Goal: Transaction & Acquisition: Purchase product/service

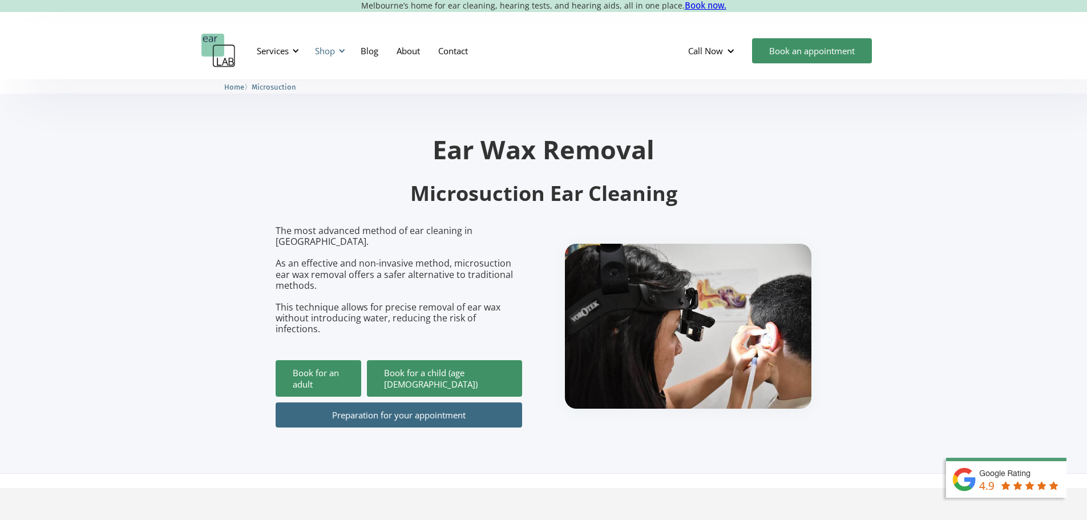
click at [336, 53] on div "Shop" at bounding box center [328, 51] width 41 height 34
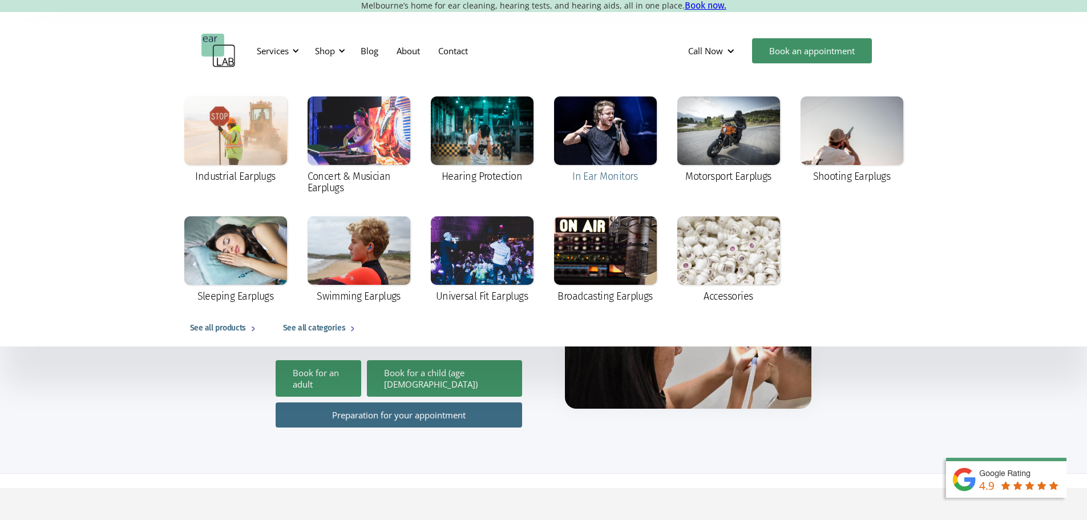
click at [585, 115] on div at bounding box center [605, 130] width 103 height 68
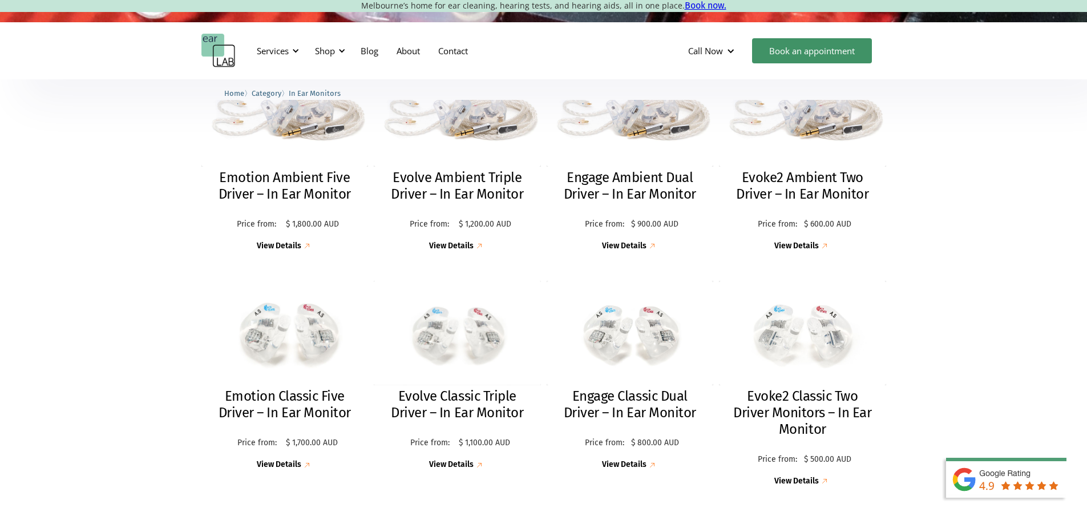
scroll to position [342, 0]
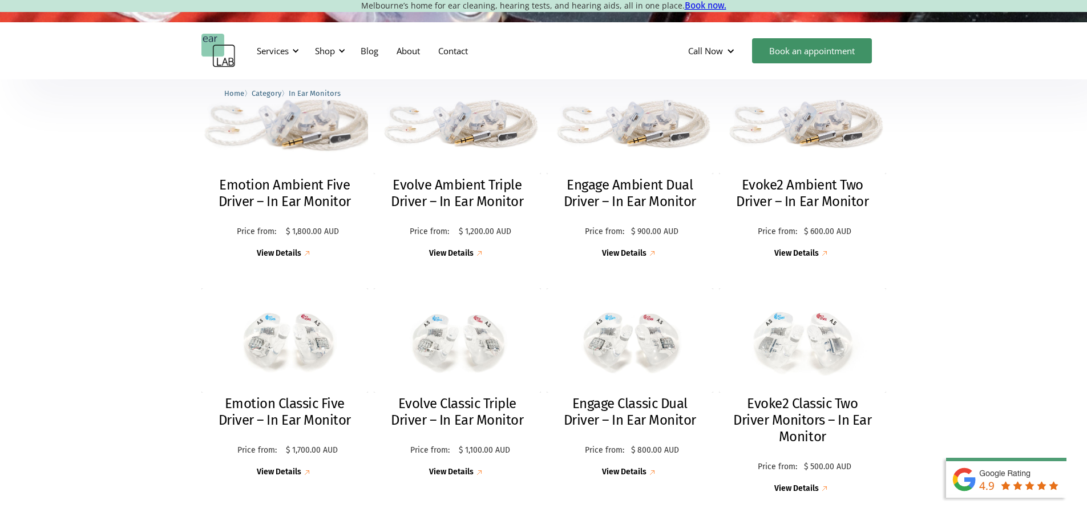
click at [287, 251] on div "View Details" at bounding box center [279, 254] width 44 height 10
